Goal: Complete application form: Complete application form

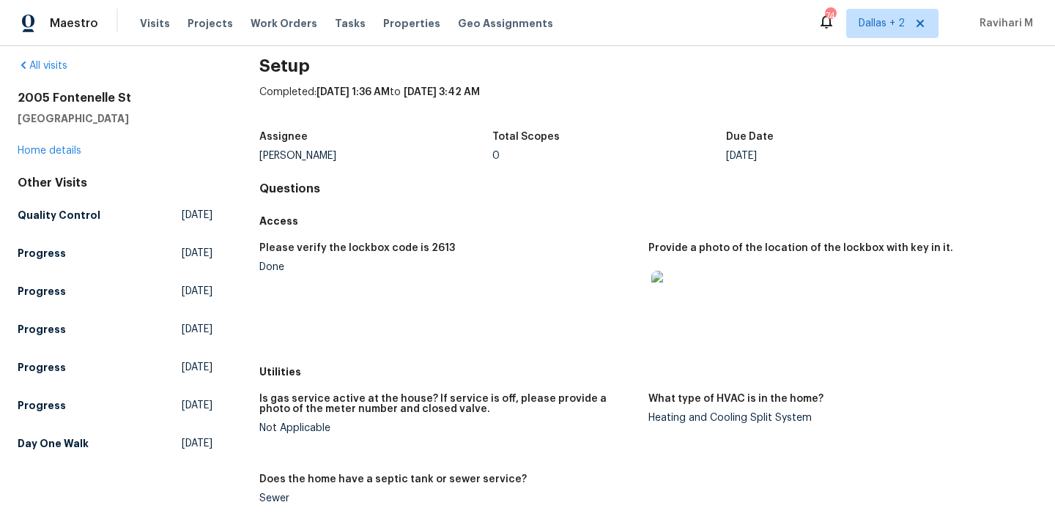
scroll to position [11, 0]
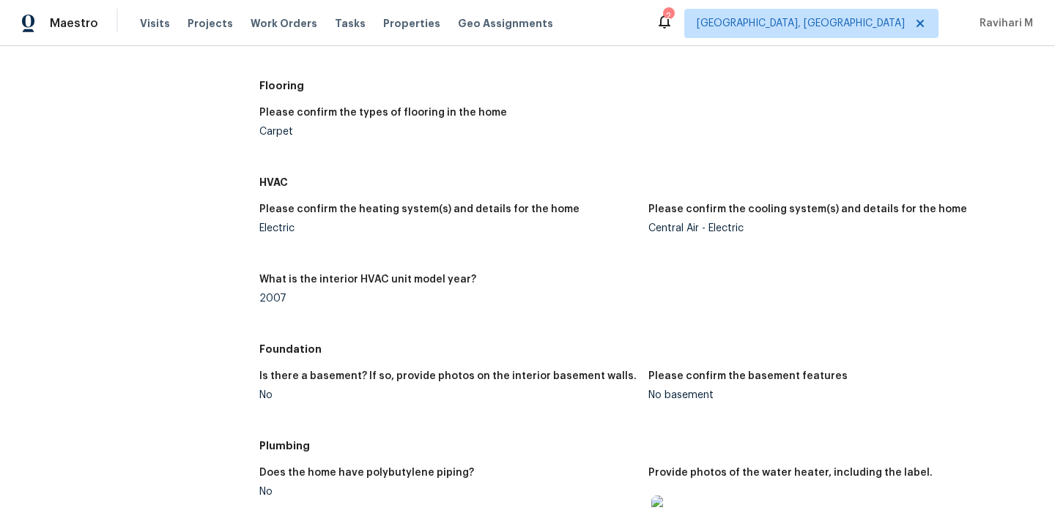
scroll to position [92, 0]
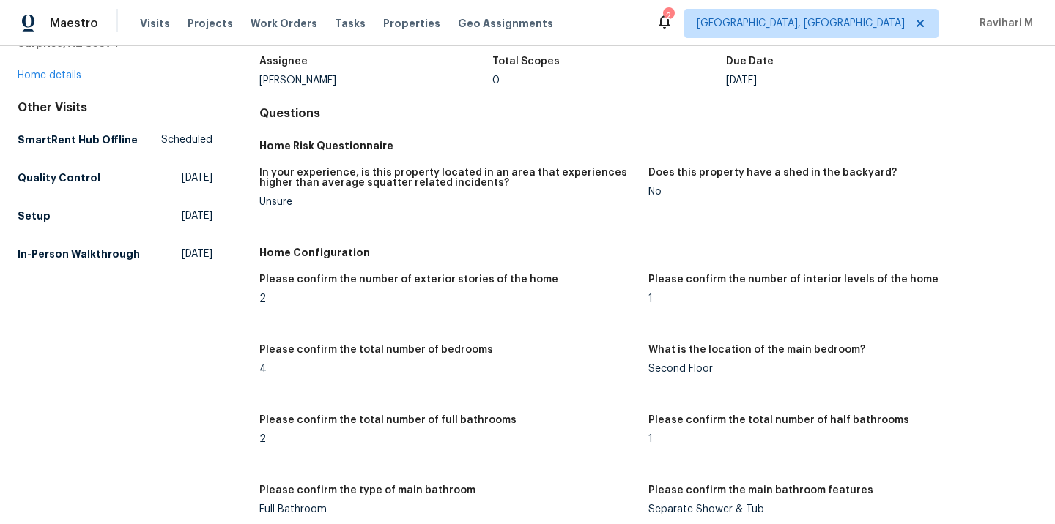
click at [876, 320] on figure "Please confirm the number of interior levels of the home 1" at bounding box center [842, 301] width 389 height 53
drag, startPoint x: 641, startPoint y: 278, endPoint x: 675, endPoint y: 302, distance: 41.5
click at [675, 302] on figure "Please confirm the number of interior levels of the home 1" at bounding box center [842, 301] width 389 height 53
click at [861, 278] on h5 "Please confirm the number of interior levels of the home" at bounding box center [793, 280] width 290 height 10
click at [861, 300] on div "1" at bounding box center [836, 299] width 377 height 10
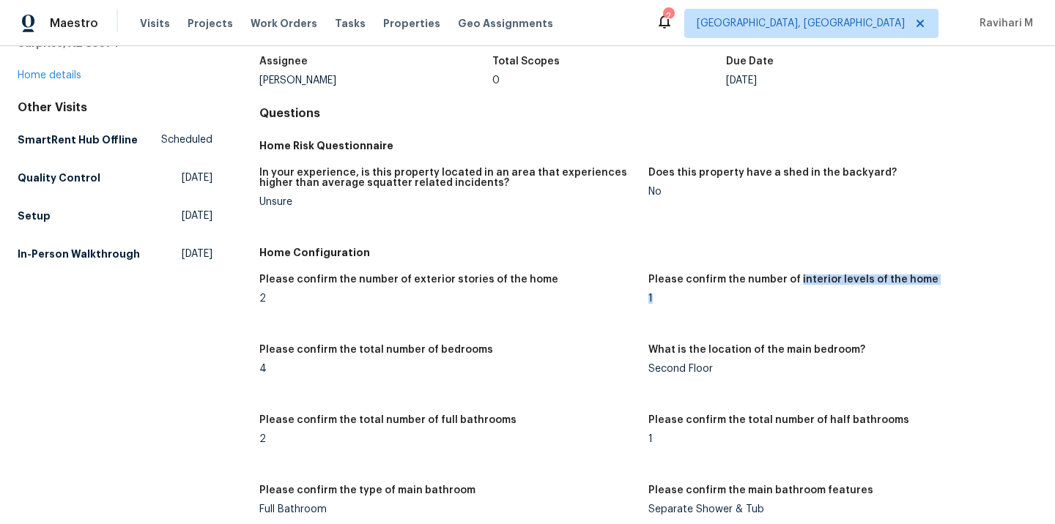
drag, startPoint x: 788, startPoint y: 280, endPoint x: 788, endPoint y: 294, distance: 14.6
click at [788, 294] on figure "Please confirm the number of interior levels of the home 1" at bounding box center [842, 301] width 389 height 53
click at [788, 294] on div "1" at bounding box center [836, 299] width 377 height 10
drag, startPoint x: 637, startPoint y: 276, endPoint x: 664, endPoint y: 302, distance: 37.3
click at [664, 302] on div "Please confirm the number of exterior stories of the home 2 Please confirm the …" at bounding box center [648, 512] width 778 height 492
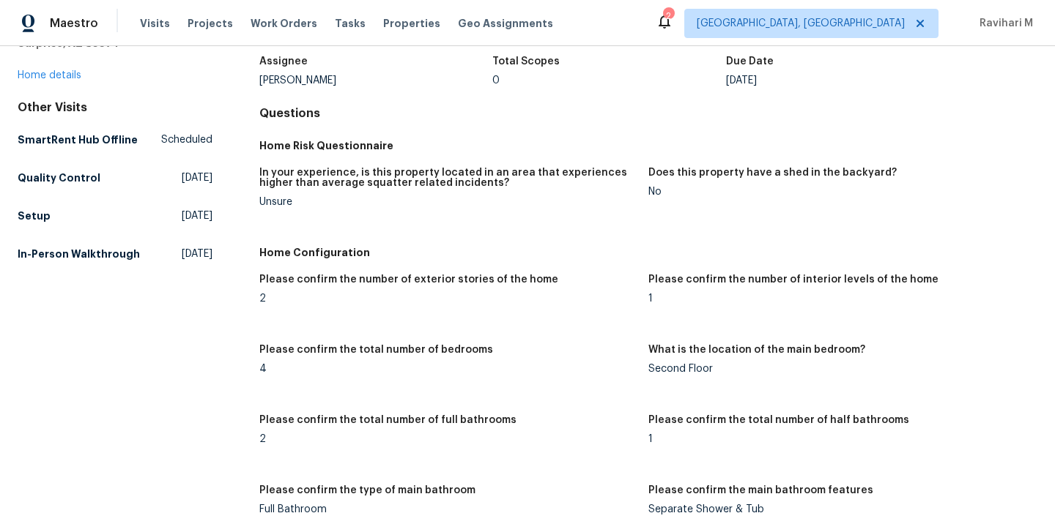
click at [727, 350] on h5 "What is the location of the main bedroom?" at bounding box center [756, 350] width 217 height 10
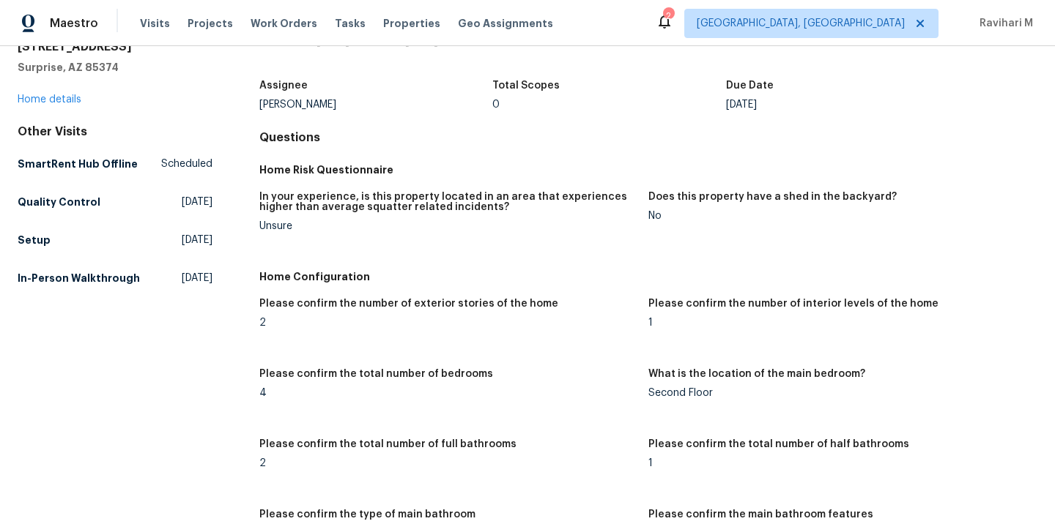
scroll to position [66, 0]
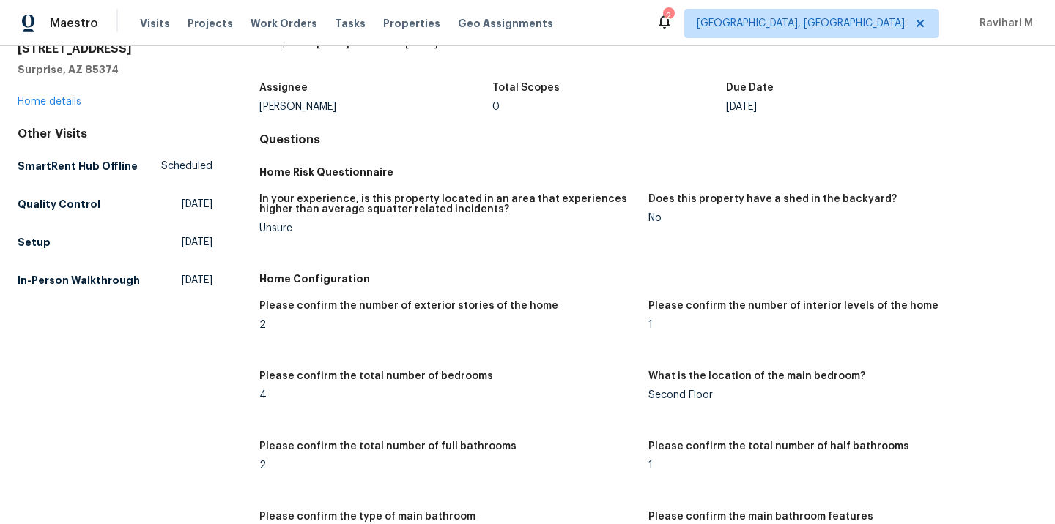
click at [660, 327] on div "1" at bounding box center [836, 325] width 377 height 10
drag, startPoint x: 640, startPoint y: 304, endPoint x: 655, endPoint y: 327, distance: 28.0
click at [655, 327] on div "1" at bounding box center [836, 325] width 377 height 10
click at [735, 25] on div "Maestro Visits Projects Work Orders Tasks Properties Geo Assignments 2 Albuquer…" at bounding box center [527, 23] width 1055 height 46
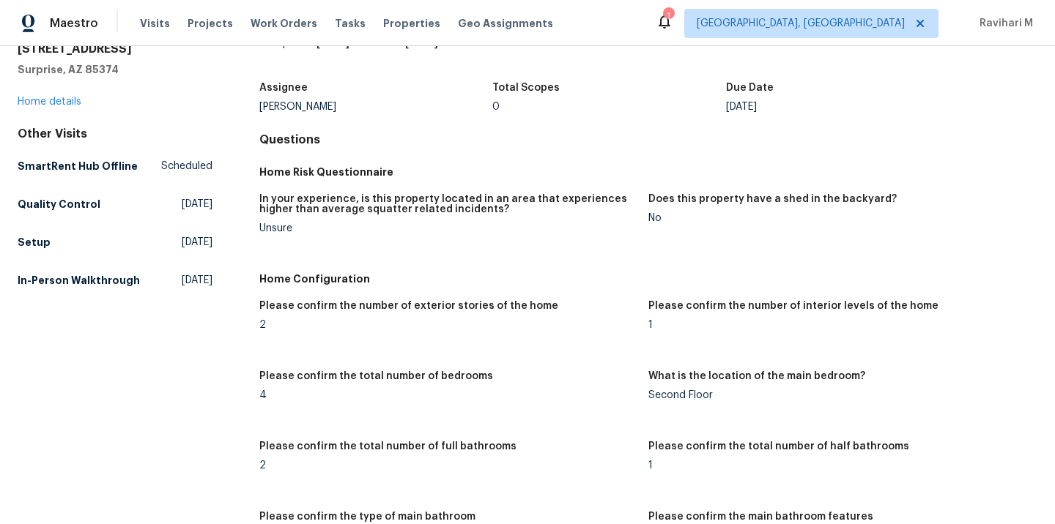
scroll to position [0, 0]
